Goal: Transaction & Acquisition: Purchase product/service

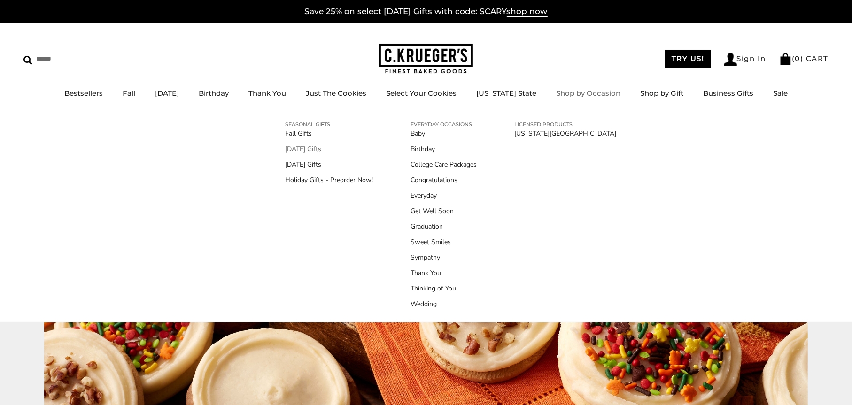
click at [301, 147] on link "[DATE] Gifts" at bounding box center [329, 149] width 88 height 10
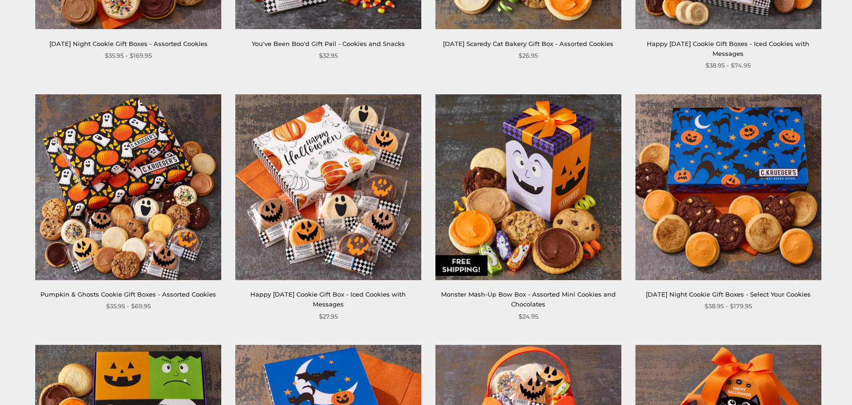
scroll to position [357, 0]
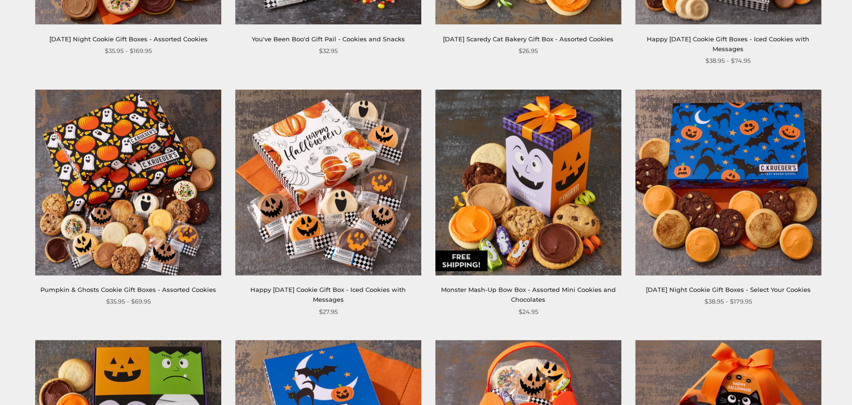
click at [316, 287] on link "Happy [DATE] Cookie Gift Box - Iced Cookies with Messages" at bounding box center [329, 294] width 156 height 17
